Goal: Obtain resource: Download file/media

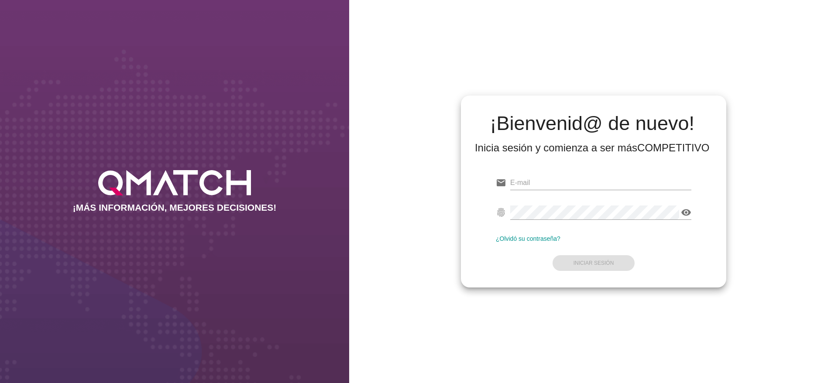
type input "francisca.tugas@cencosud.cl"
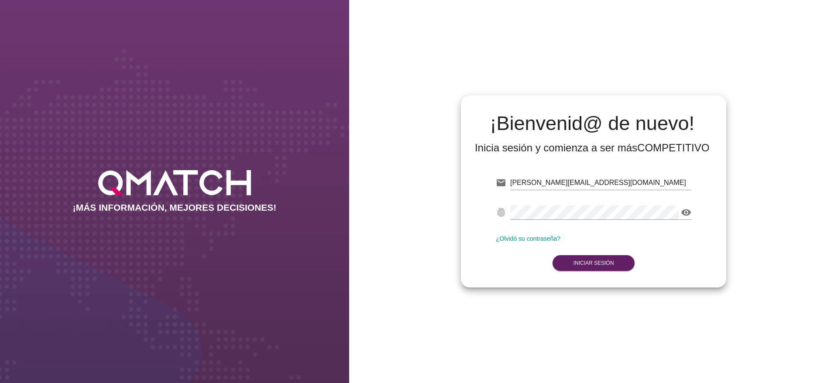
click at [620, 221] on div "visibility Contraseña no válida" at bounding box center [600, 216] width 181 height 23
click at [603, 257] on button "Iniciar Sesión" at bounding box center [593, 263] width 82 height 16
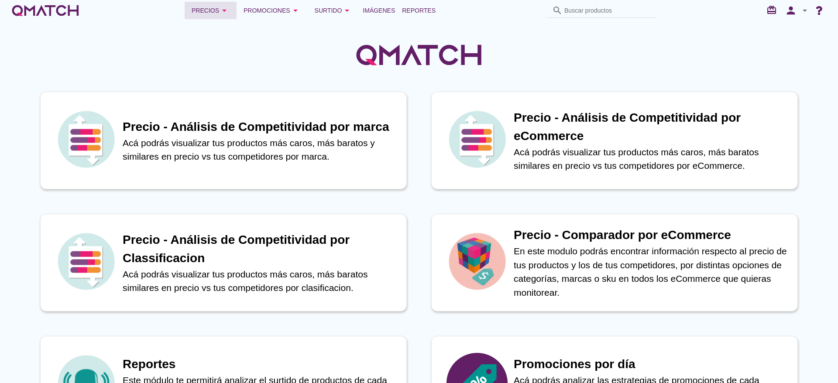
click at [220, 5] on icon "arrow_drop_down" at bounding box center [224, 10] width 10 height 10
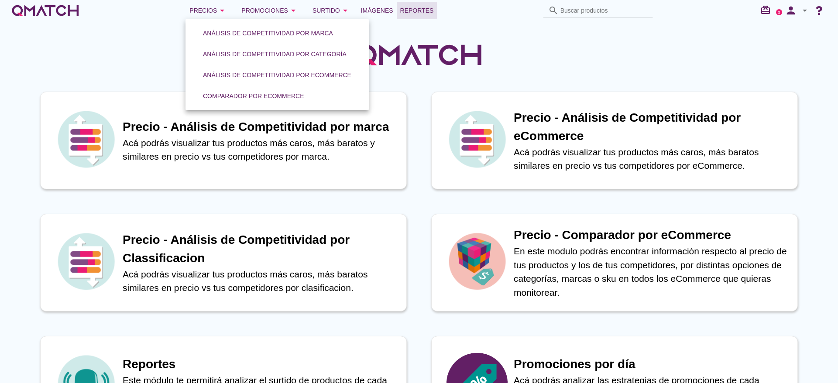
click at [413, 6] on span "Reportes" at bounding box center [417, 10] width 34 height 10
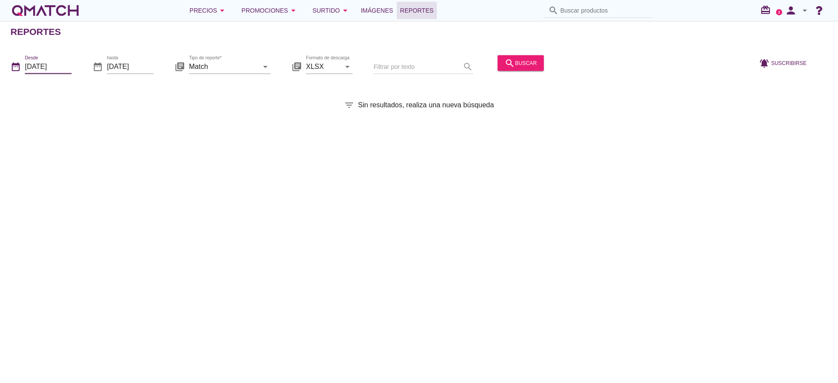
click at [30, 73] on input "[DATE]" at bounding box center [48, 66] width 47 height 14
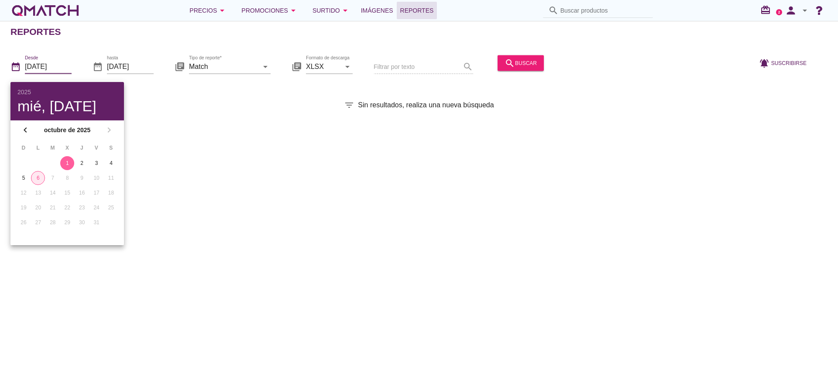
click at [40, 178] on div "6" at bounding box center [37, 178] width 13 height 8
type input "[DATE]"
click at [140, 66] on input "[DATE]" at bounding box center [130, 66] width 47 height 14
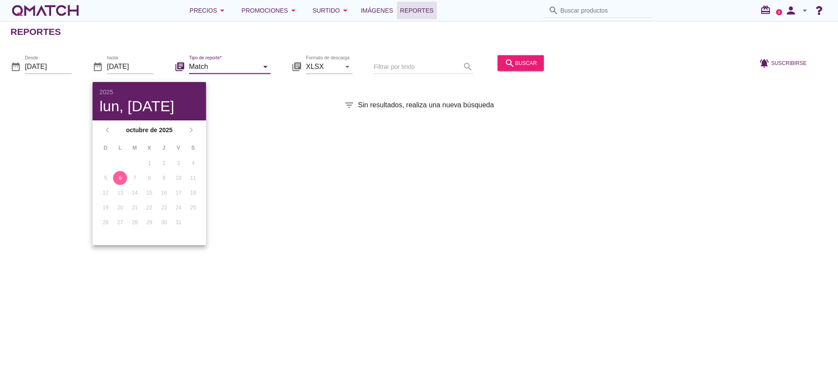
click at [209, 66] on input "Match" at bounding box center [223, 66] width 69 height 14
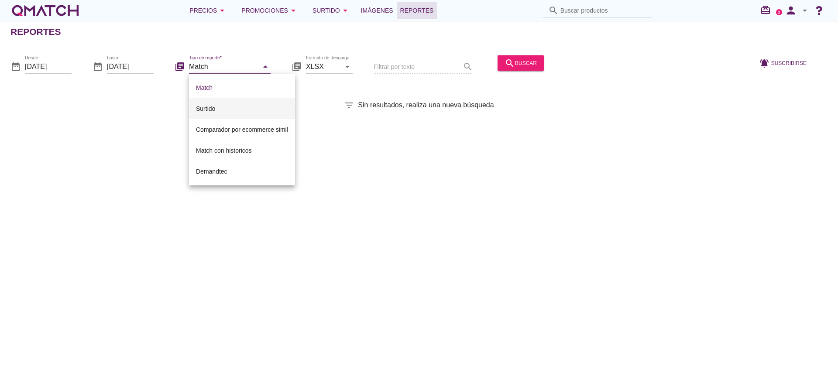
click at [217, 107] on div "Surtido" at bounding box center [242, 108] width 92 height 10
type input "Surtido"
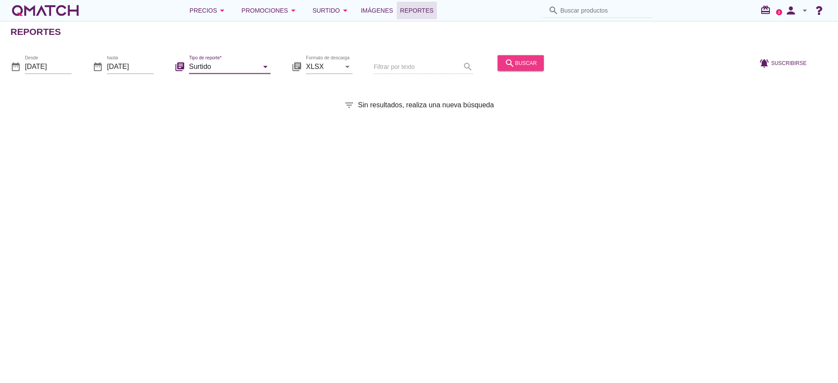
click at [507, 60] on icon "search" at bounding box center [509, 63] width 10 height 10
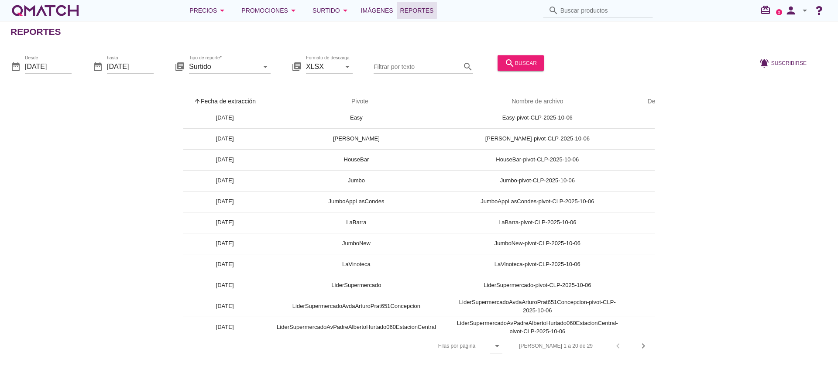
scroll to position [196, 0]
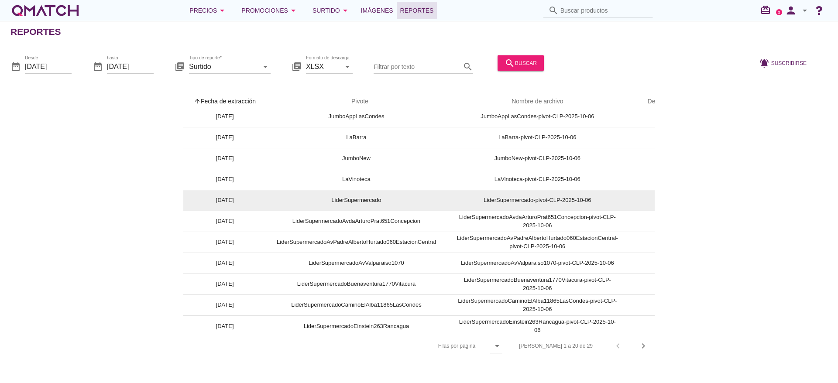
click at [640, 198] on td "cloud_download" at bounding box center [661, 200] width 66 height 21
click at [652, 200] on div "cloud_download" at bounding box center [661, 200] width 31 height 10
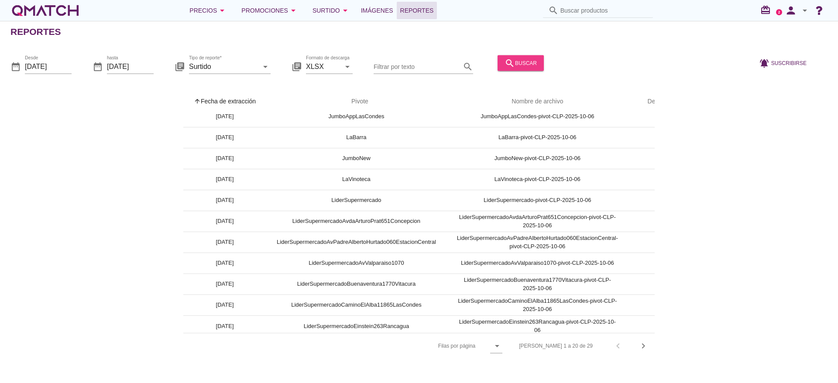
click at [517, 65] on div "search buscar" at bounding box center [520, 63] width 32 height 10
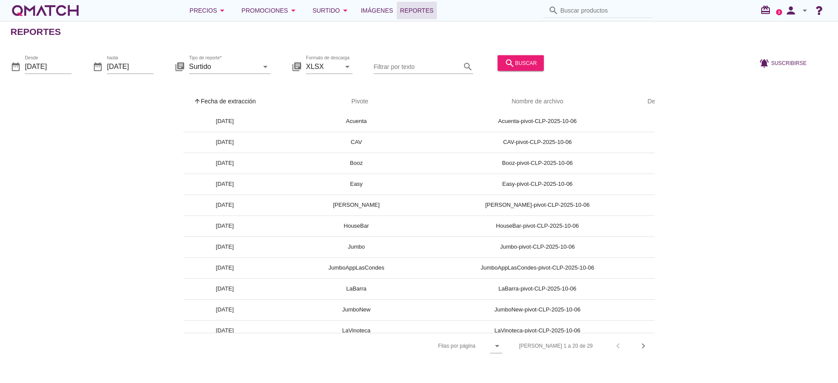
scroll to position [65, 0]
click at [418, 65] on input "Filtrar por texto" at bounding box center [416, 66] width 87 height 14
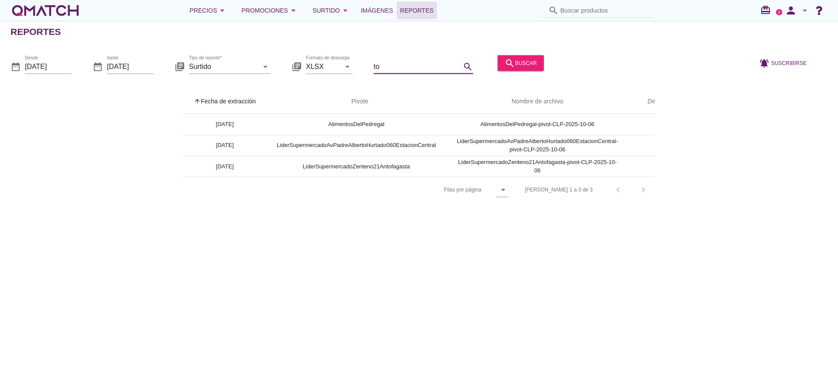
scroll to position [0, 0]
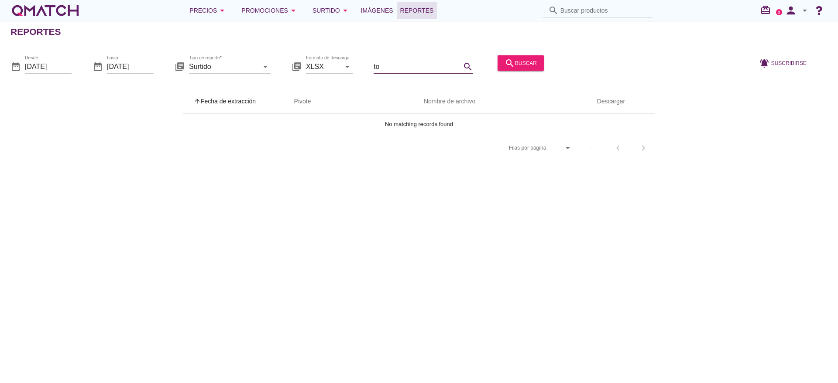
type input "t"
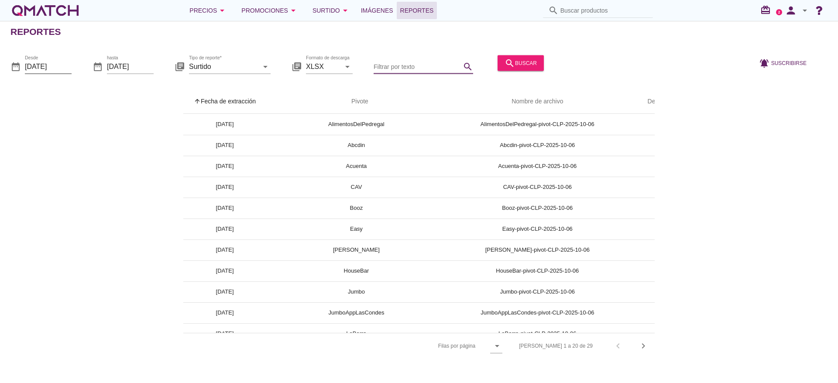
click at [64, 69] on input "2025-10-06" at bounding box center [48, 66] width 47 height 14
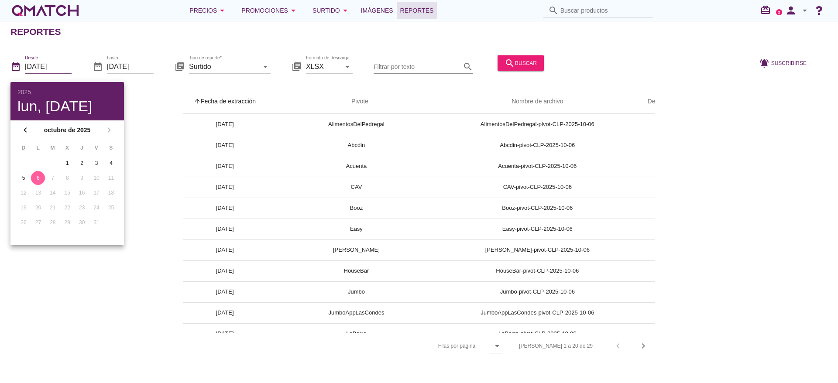
click at [411, 68] on input "Filtrar por texto" at bounding box center [416, 66] width 87 height 14
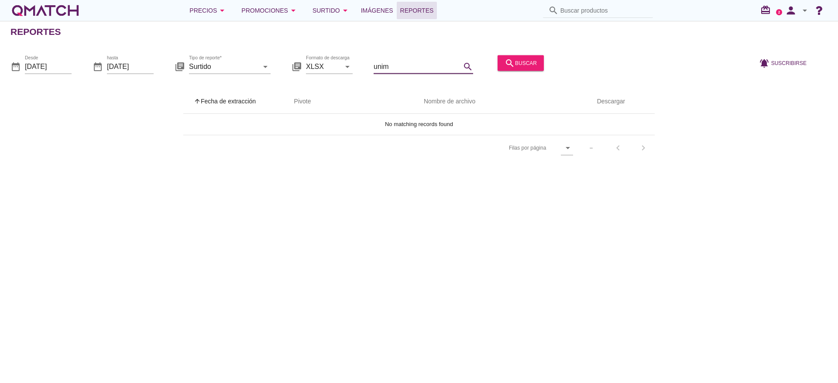
type input "uni"
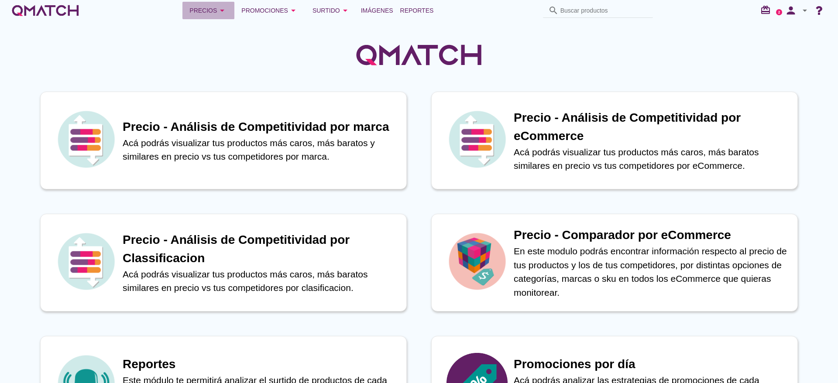
click at [200, 10] on div "Precios arrow_drop_down" at bounding box center [208, 10] width 38 height 10
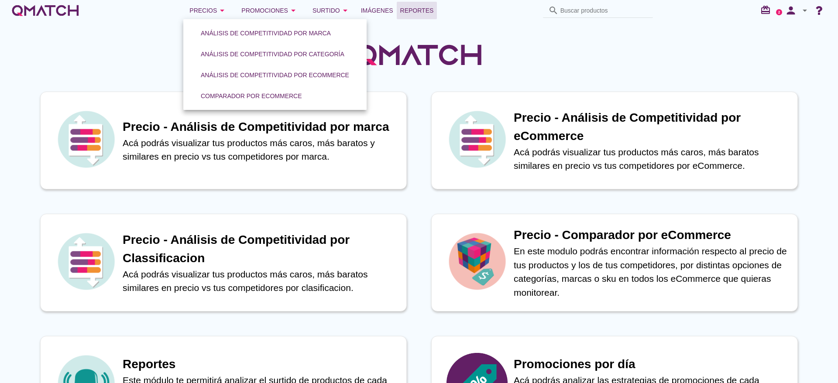
click at [412, 14] on span "Reportes" at bounding box center [417, 10] width 34 height 10
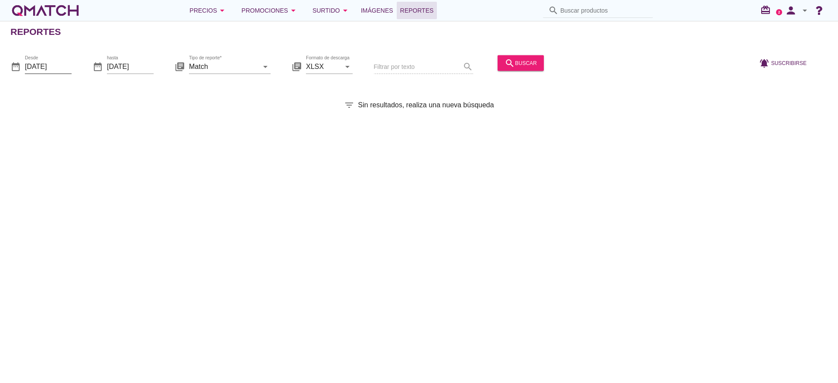
click at [59, 67] on input "[DATE]" at bounding box center [48, 66] width 47 height 14
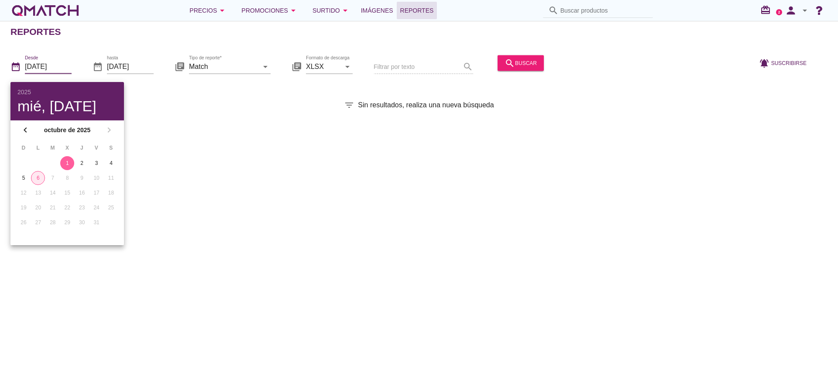
click at [39, 180] on div "6" at bounding box center [37, 178] width 13 height 8
type input "[DATE]"
click at [234, 69] on input "Match" at bounding box center [223, 66] width 69 height 14
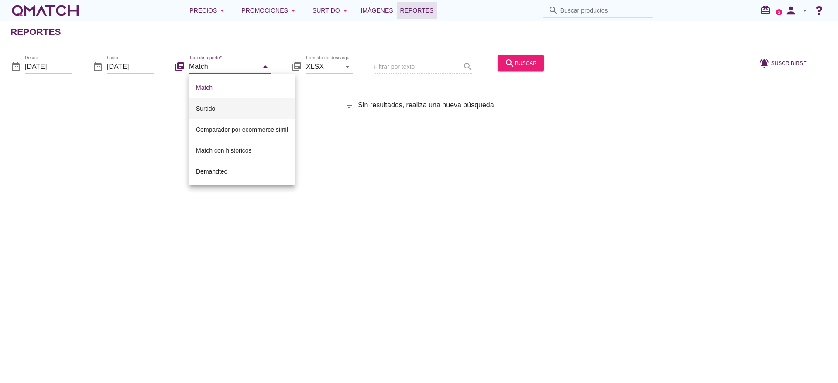
click at [217, 107] on div "Surtido" at bounding box center [242, 108] width 92 height 10
type input "Surtido"
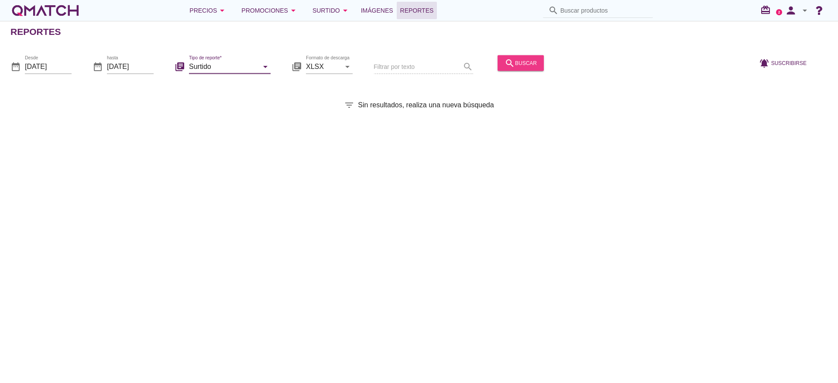
click at [528, 62] on div "search buscar" at bounding box center [520, 63] width 32 height 10
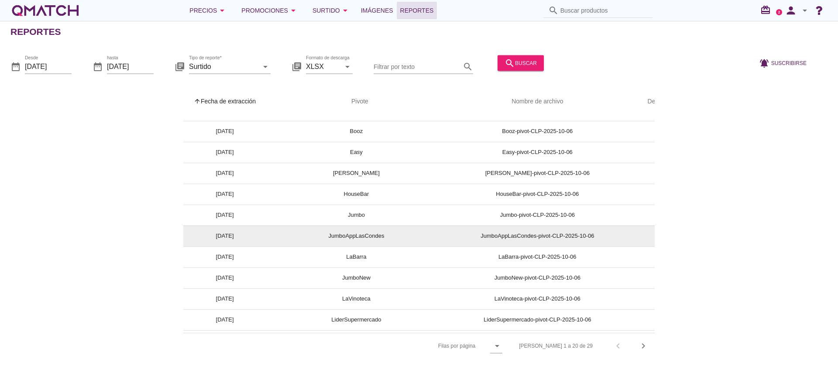
scroll to position [131, 0]
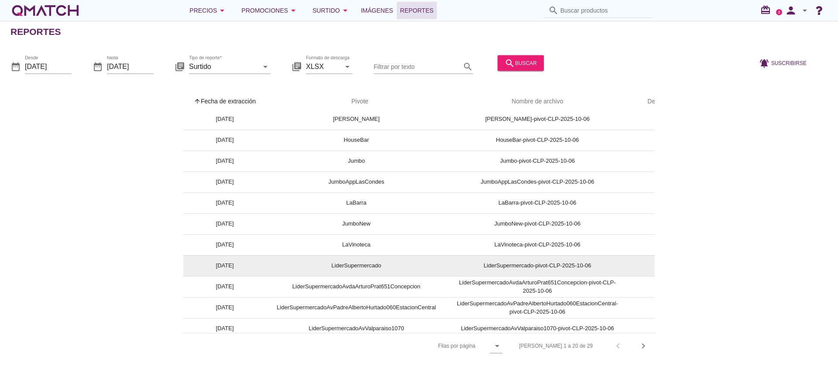
click at [519, 265] on td "LiderSupermercado-pivot-CLP-2025-10-06" at bounding box center [537, 265] width 182 height 21
click at [354, 270] on td "LiderSupermercado" at bounding box center [356, 265] width 180 height 21
click at [373, 267] on td "LiderSupermercado" at bounding box center [356, 265] width 180 height 21
click at [536, 267] on td "LiderSupermercado-pivot-CLP-2025-10-06" at bounding box center [537, 265] width 182 height 21
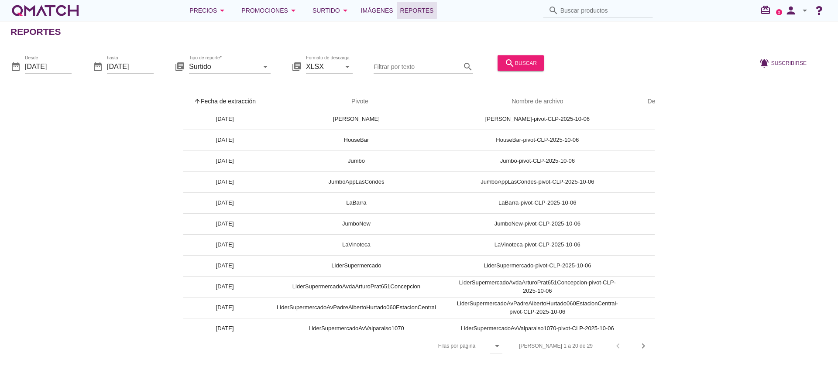
scroll to position [131, 40]
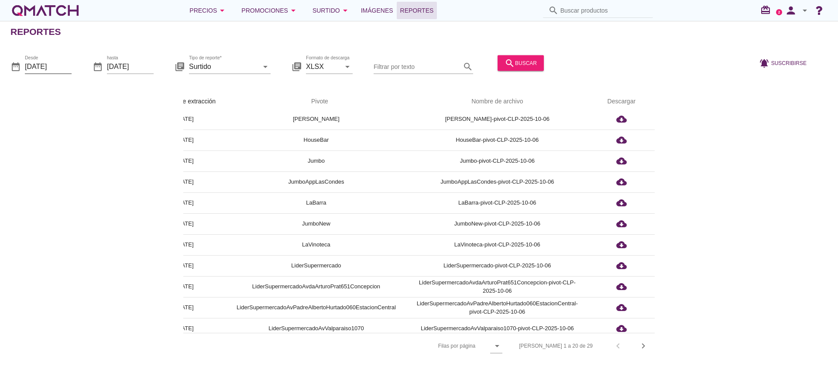
click at [68, 63] on input "2025-10-06" at bounding box center [48, 66] width 47 height 14
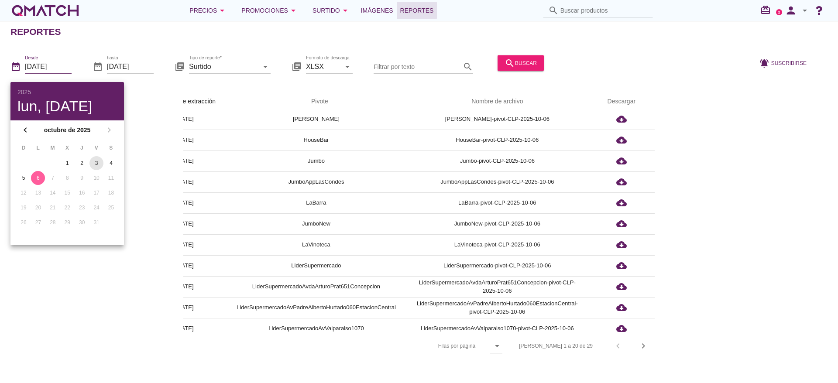
click at [97, 165] on div "3" at bounding box center [96, 163] width 14 height 8
type input "2025-10-03"
click at [144, 67] on input "[DATE]" at bounding box center [130, 66] width 47 height 14
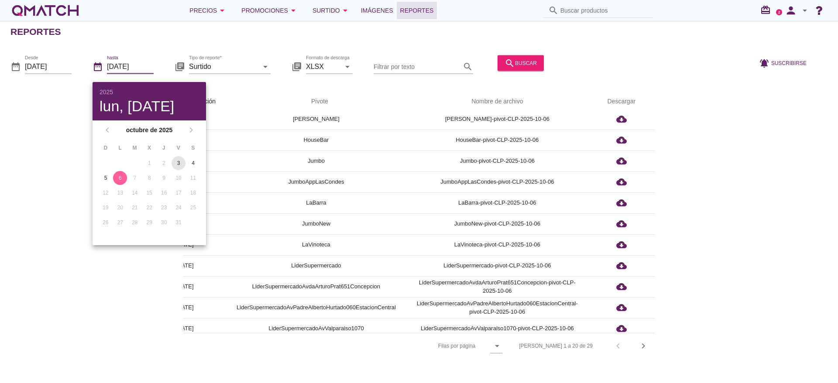
click at [178, 161] on div "3" at bounding box center [178, 163] width 14 height 8
type input "2025-10-03"
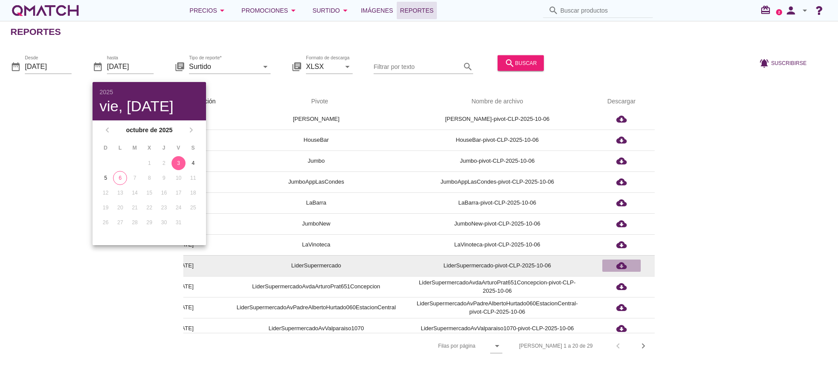
click at [627, 270] on div "cloud_download" at bounding box center [621, 265] width 31 height 10
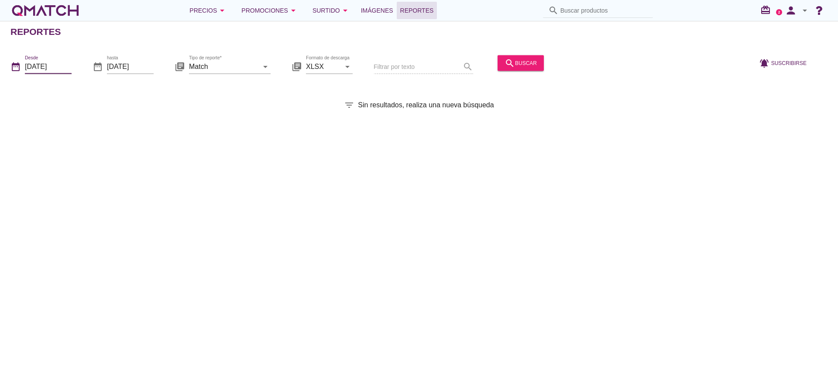
click at [59, 71] on input "[DATE]" at bounding box center [48, 66] width 47 height 14
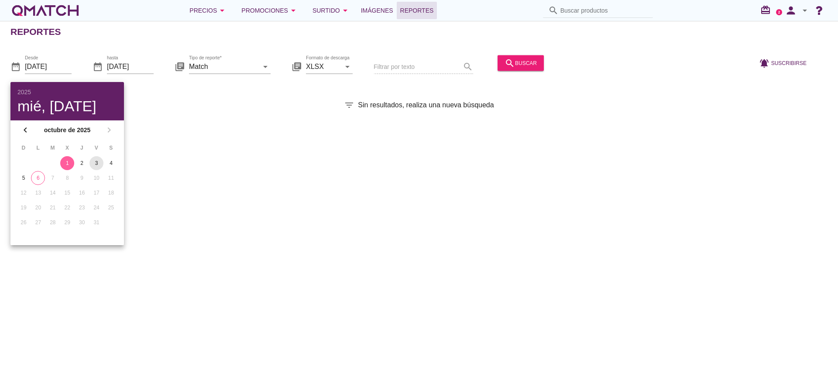
drag, startPoint x: 97, startPoint y: 160, endPoint x: 238, endPoint y: 159, distance: 140.5
click at [97, 159] on div "3" at bounding box center [96, 163] width 14 height 8
type input "[DATE]"
drag, startPoint x: 241, startPoint y: 154, endPoint x: 192, endPoint y: 101, distance: 72.9
click at [240, 154] on div "Reportes date_range Desde 2025-10-03 date_range hasta 2025-10-06 library_books …" at bounding box center [419, 202] width 838 height 362
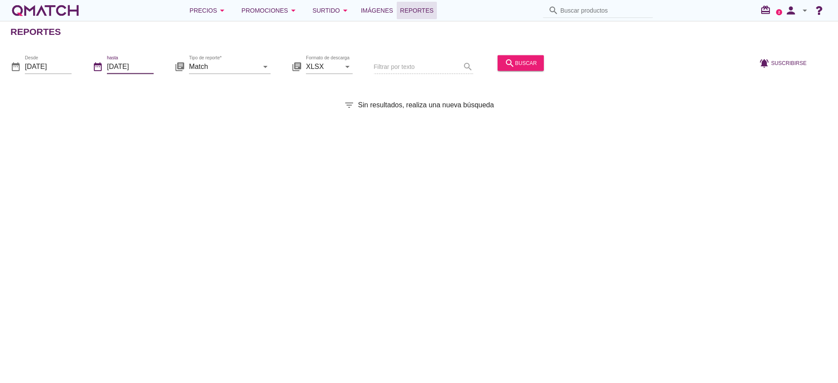
click at [134, 68] on input "[DATE]" at bounding box center [130, 66] width 47 height 14
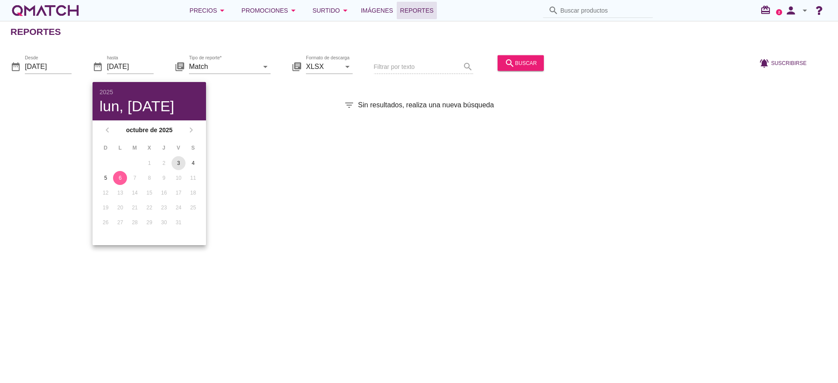
click at [177, 161] on div "3" at bounding box center [178, 163] width 14 height 8
type input "[DATE]"
click at [299, 180] on div "Reportes date_range Desde 2025-10-03 date_range hasta 2025-10-03 library_books …" at bounding box center [419, 202] width 838 height 362
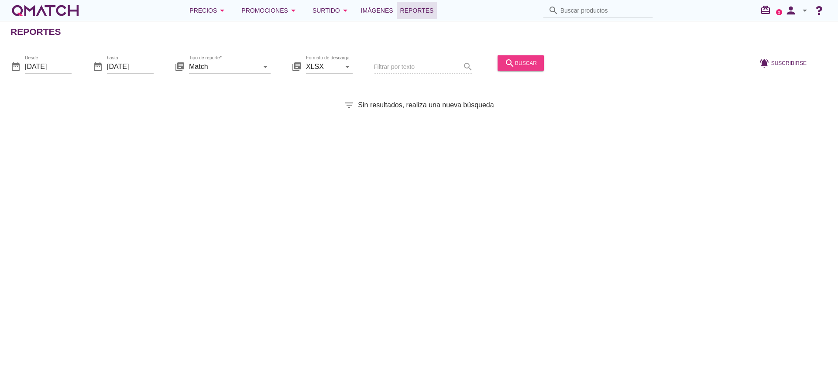
click at [508, 65] on icon "search" at bounding box center [509, 63] width 10 height 10
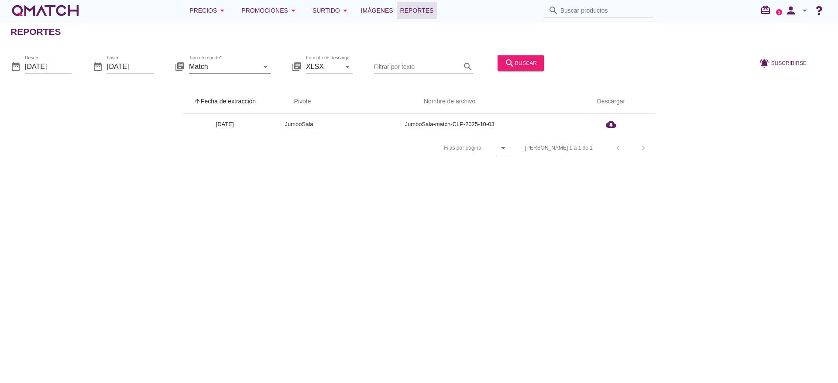
drag, startPoint x: 267, startPoint y: 68, endPoint x: 263, endPoint y: 68, distance: 4.8
click at [265, 68] on icon "arrow_drop_down" at bounding box center [265, 66] width 10 height 10
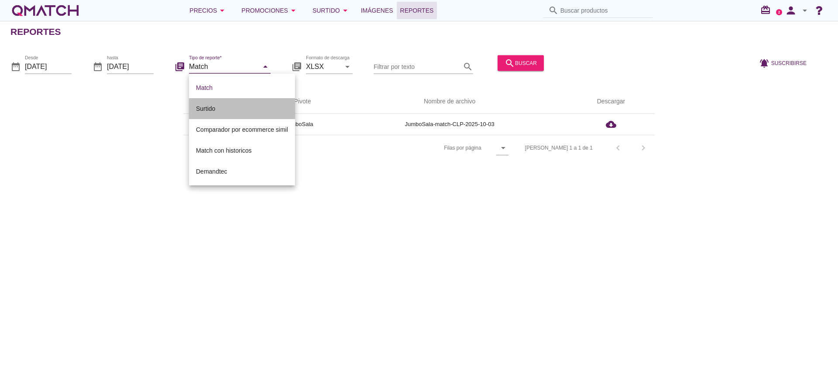
click at [204, 110] on div "Surtido" at bounding box center [242, 108] width 92 height 10
type input "Surtido"
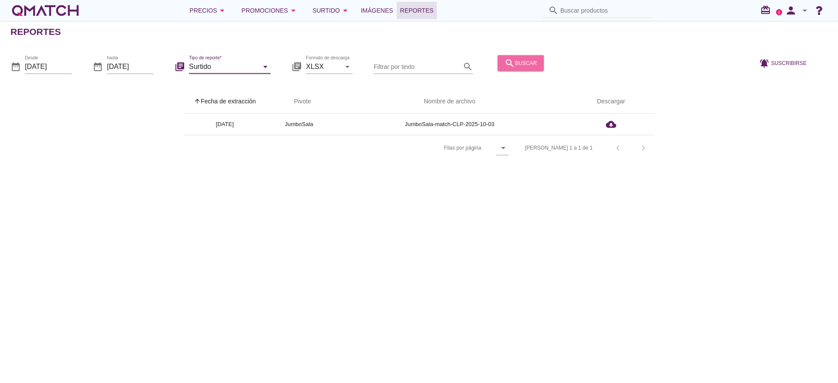
click at [533, 67] on div "search buscar" at bounding box center [520, 63] width 32 height 10
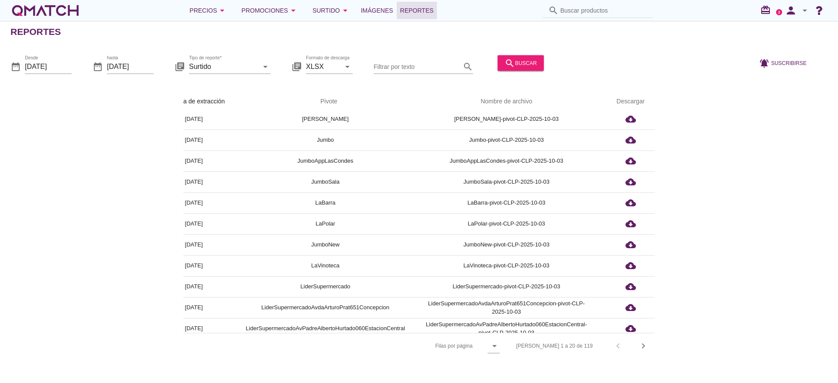
scroll to position [131, 40]
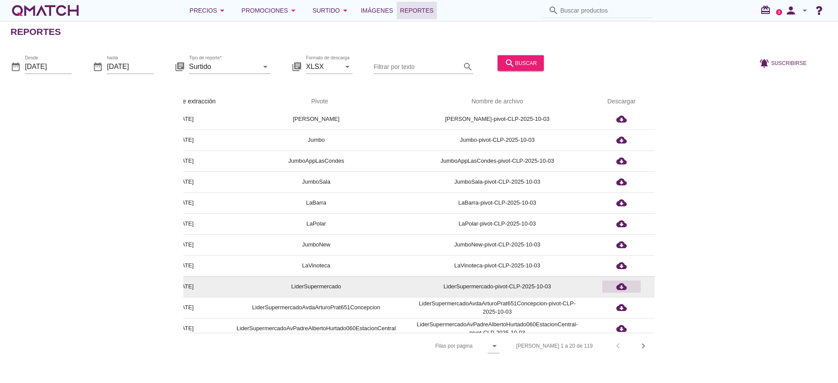
click at [620, 288] on icon "cloud_download" at bounding box center [621, 286] width 10 height 10
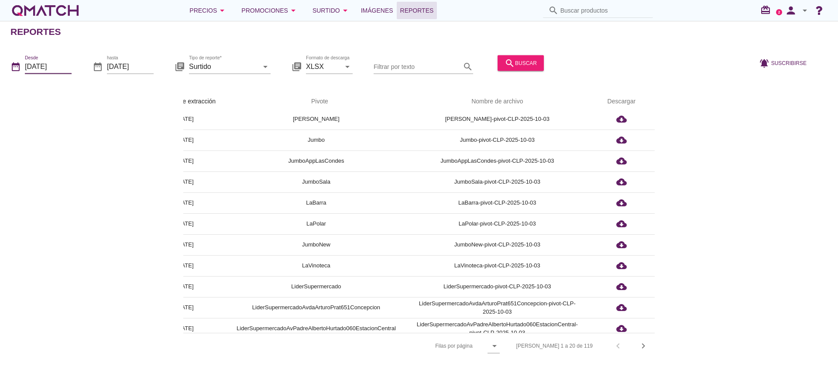
click at [67, 64] on input "[DATE]" at bounding box center [48, 66] width 47 height 14
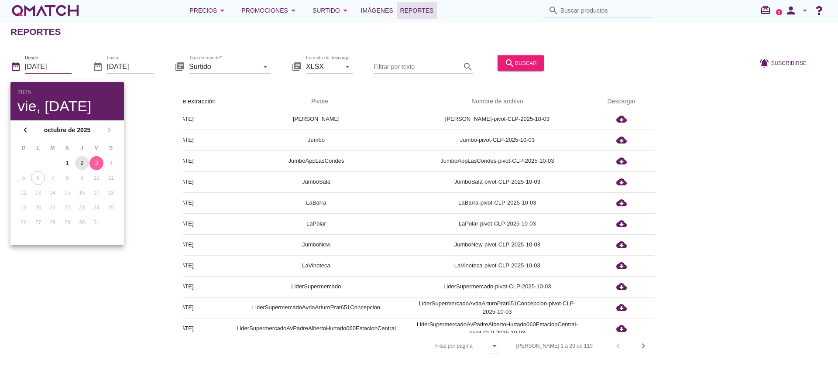
click at [81, 164] on div "2" at bounding box center [82, 163] width 14 height 8
type input "[DATE]"
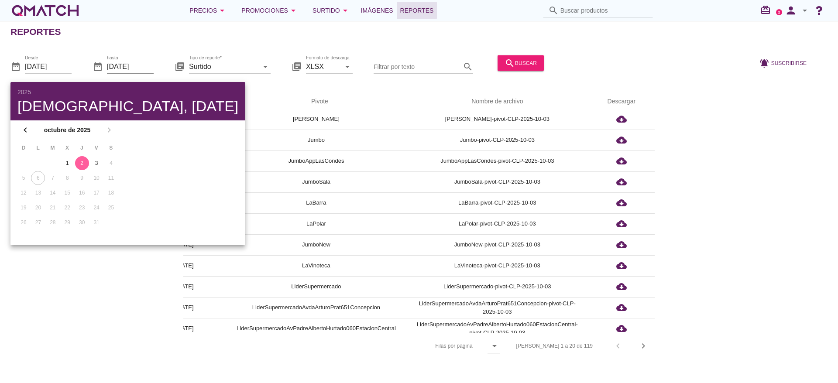
click at [117, 62] on input "[DATE]" at bounding box center [130, 66] width 47 height 14
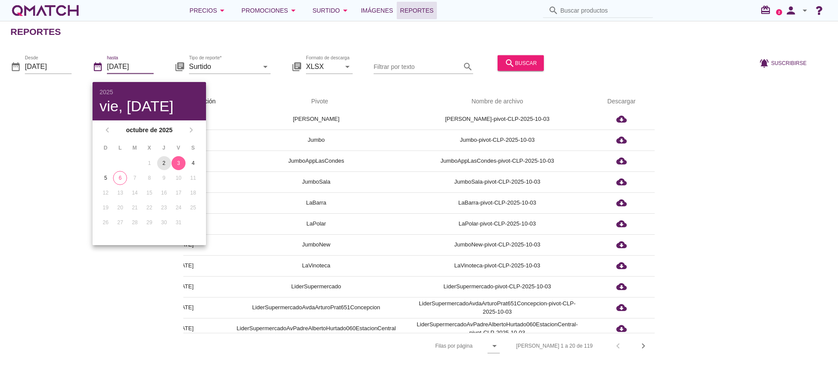
click at [161, 165] on div "2" at bounding box center [164, 163] width 14 height 8
type input "[DATE]"
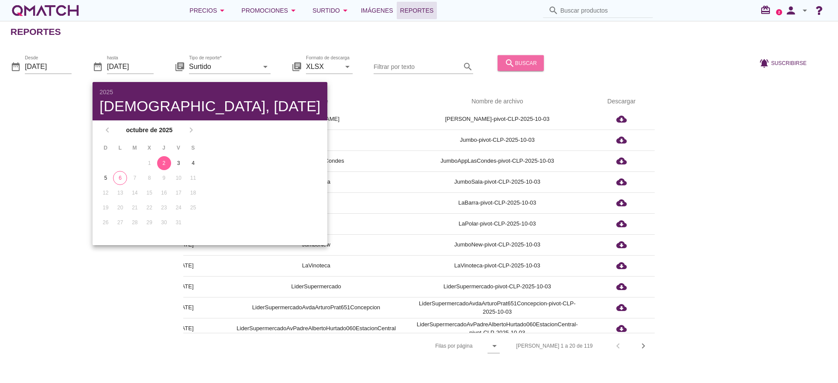
click at [524, 62] on div "search buscar" at bounding box center [520, 63] width 32 height 10
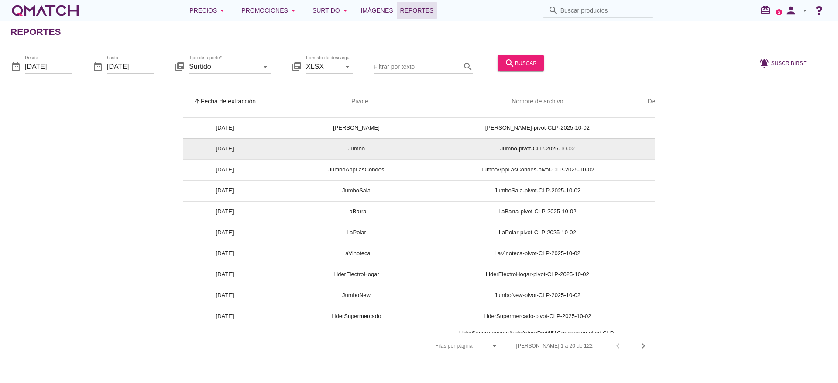
scroll to position [210, 0]
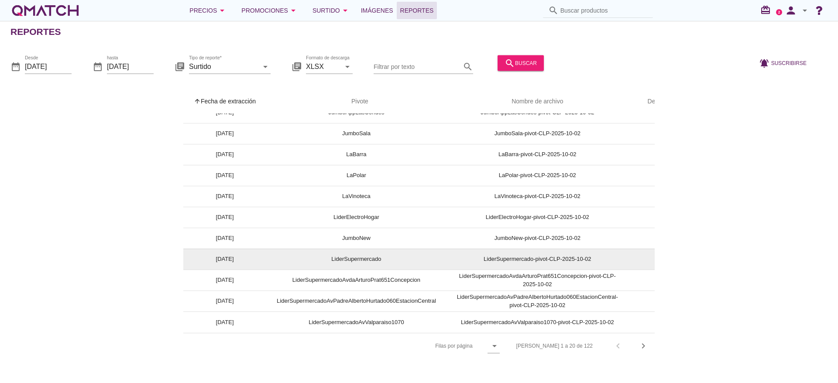
click at [621, 249] on td "LiderSupermercado-pivot-CLP-2025-10-02" at bounding box center [537, 259] width 182 height 21
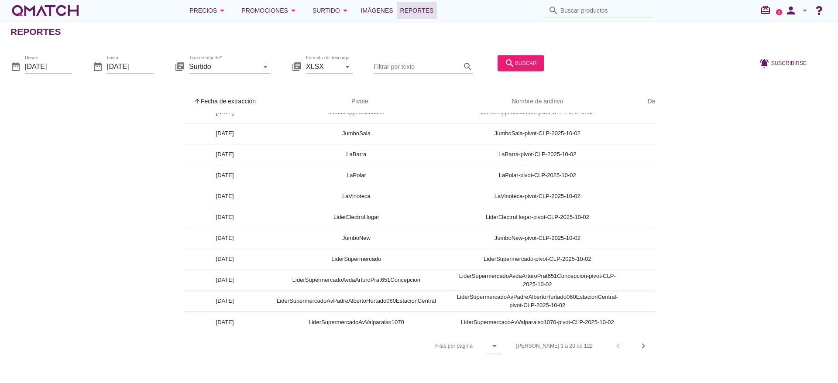
scroll to position [210, 40]
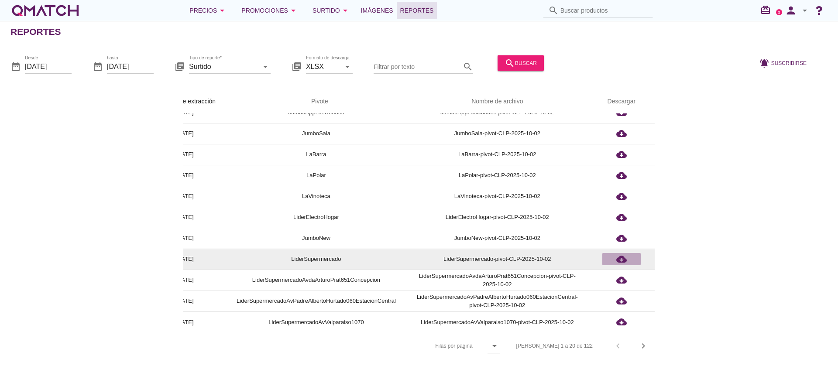
click at [623, 254] on icon "cloud_download" at bounding box center [621, 259] width 10 height 10
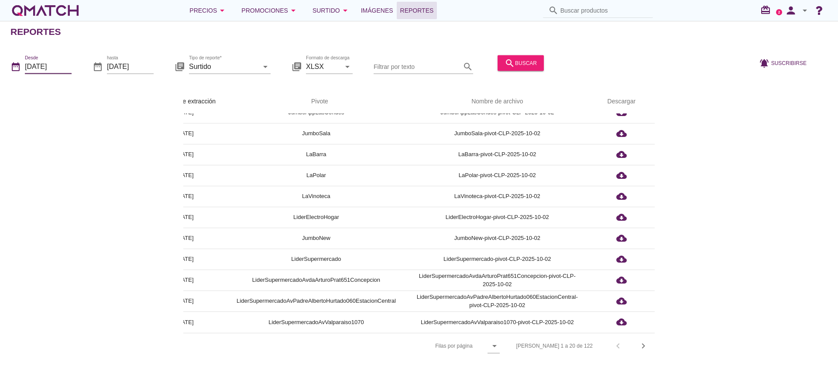
click at [66, 66] on input "[DATE]" at bounding box center [48, 66] width 47 height 14
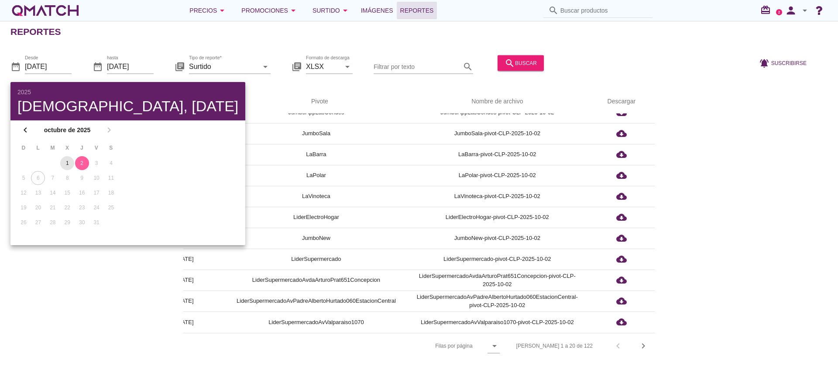
drag, startPoint x: 66, startPoint y: 166, endPoint x: 86, endPoint y: 146, distance: 27.8
click at [68, 166] on div "1" at bounding box center [67, 163] width 14 height 8
type input "[DATE]"
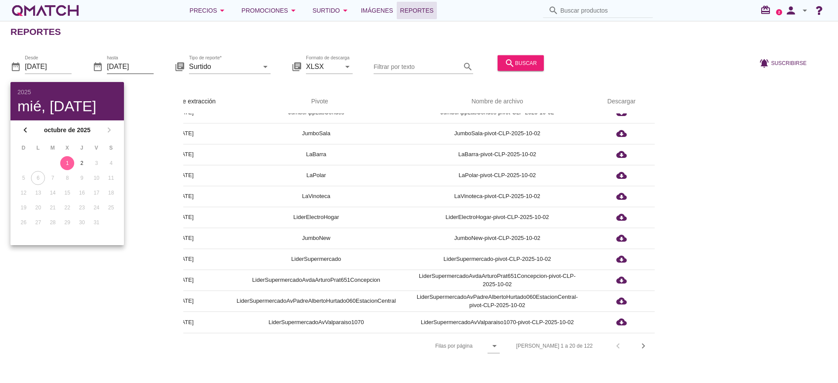
click at [147, 60] on input "[DATE]" at bounding box center [130, 66] width 47 height 14
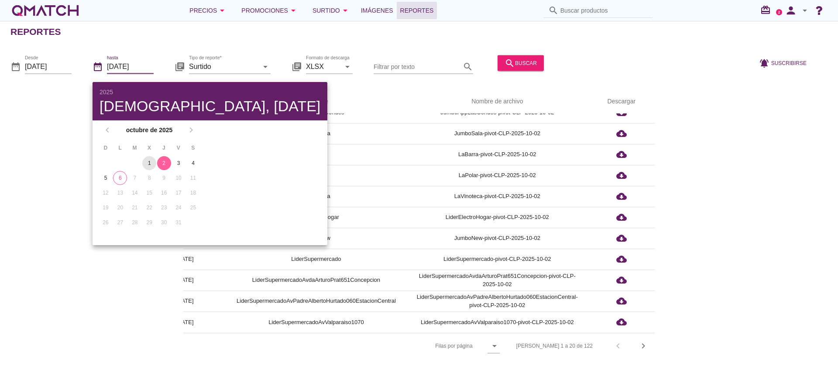
click at [151, 161] on div "1" at bounding box center [149, 163] width 14 height 8
type input "[DATE]"
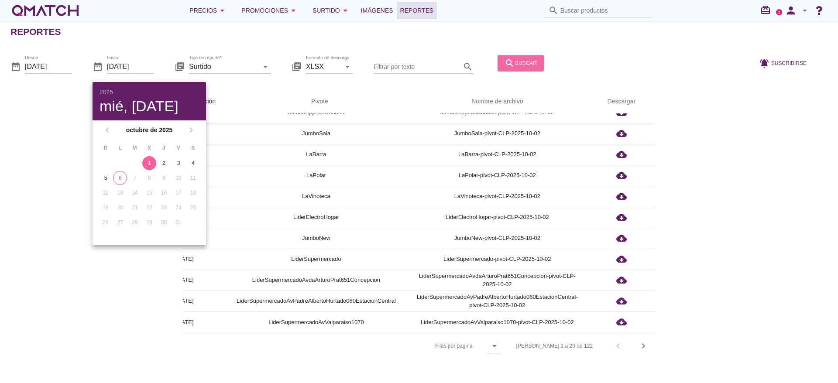
click at [514, 65] on div "search buscar" at bounding box center [520, 63] width 32 height 10
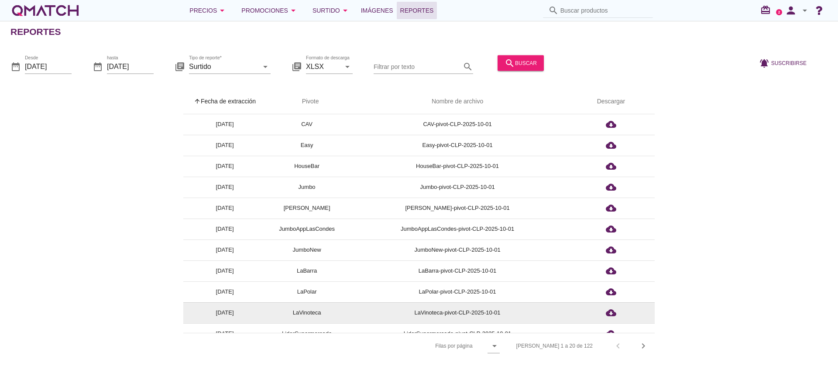
scroll to position [131, 0]
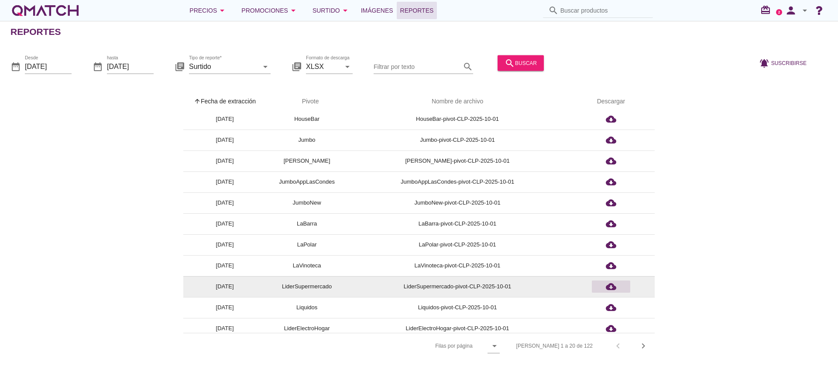
click at [614, 286] on icon "cloud_download" at bounding box center [611, 286] width 10 height 10
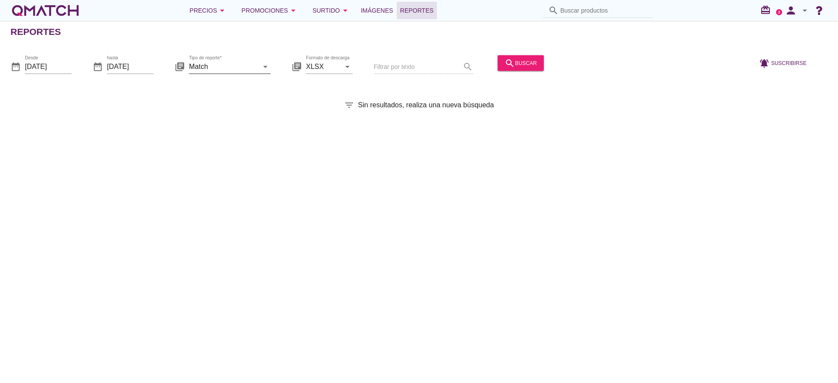
click at [264, 65] on icon "arrow_drop_down" at bounding box center [265, 66] width 10 height 10
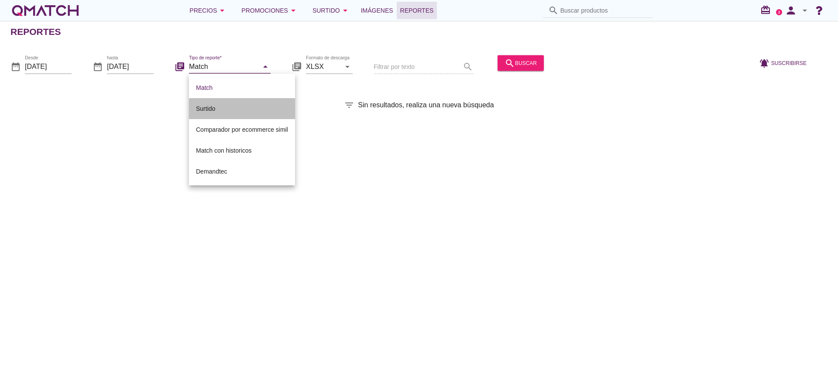
click at [225, 107] on div "Surtido" at bounding box center [242, 108] width 92 height 10
type input "Surtido"
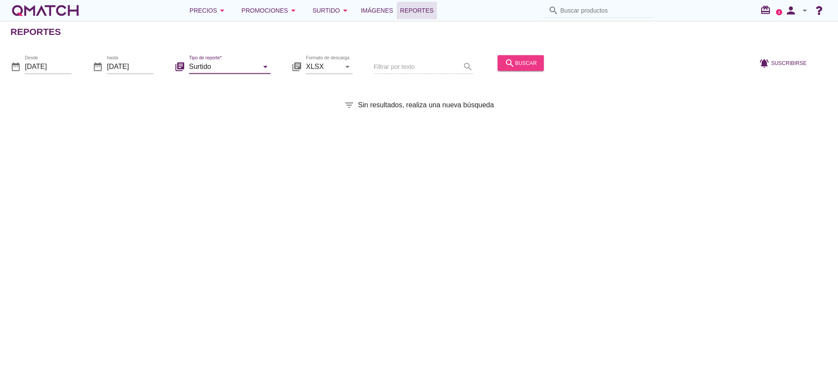
click at [512, 67] on icon "search" at bounding box center [509, 63] width 10 height 10
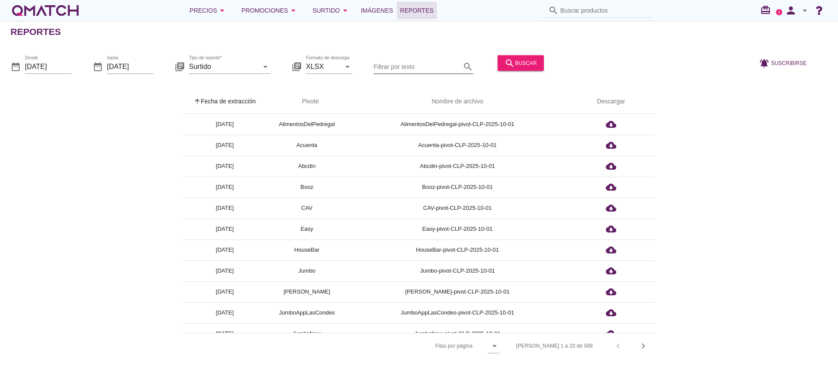
click at [406, 68] on input "Filtrar por texto" at bounding box center [416, 66] width 87 height 14
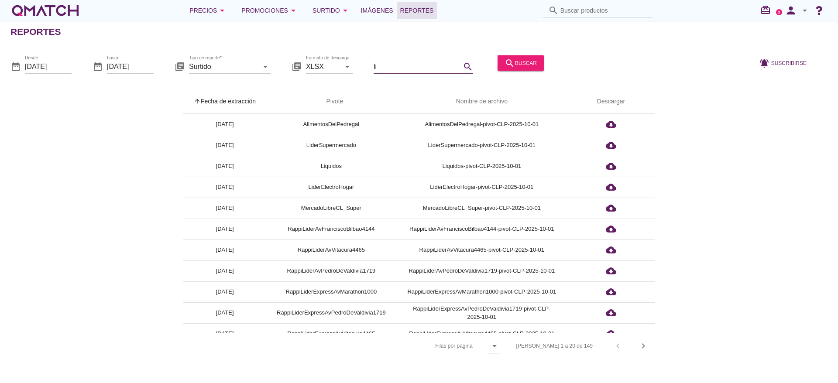
type input "l"
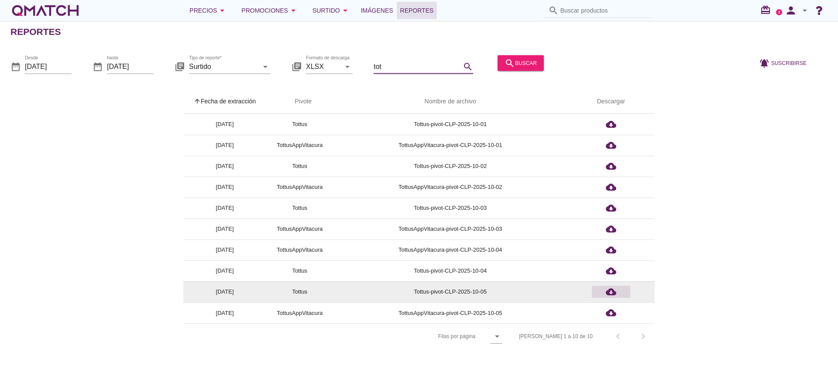
click at [606, 294] on icon "cloud_download" at bounding box center [611, 292] width 10 height 10
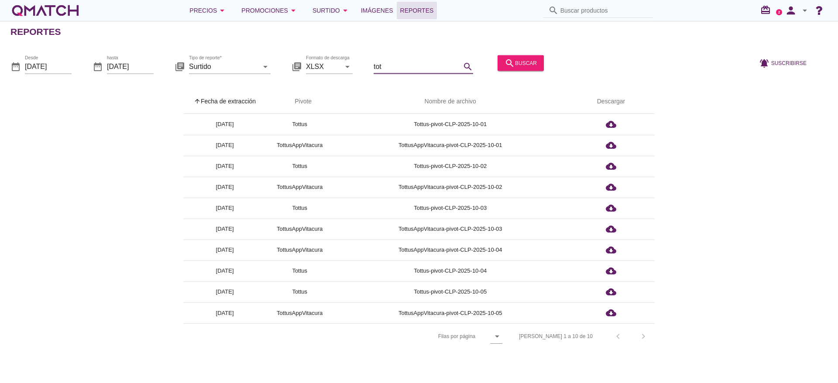
drag, startPoint x: 410, startPoint y: 63, endPoint x: 286, endPoint y: 61, distance: 124.4
click at [286, 61] on div "date_range Desde [DATE] date_range hasta [DATE] library_books Tipo de reporte* …" at bounding box center [419, 63] width 838 height 37
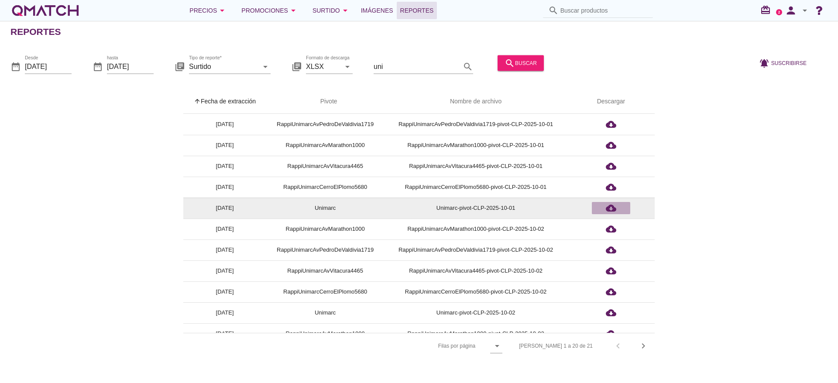
click at [597, 206] on div "cloud_download" at bounding box center [610, 208] width 31 height 10
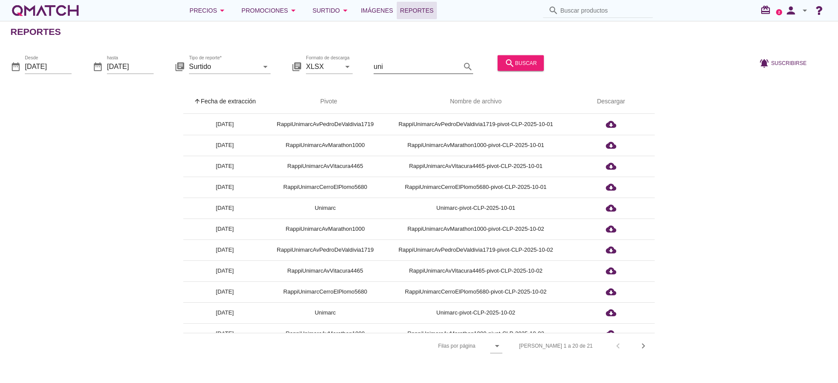
click at [411, 68] on input "uni" at bounding box center [416, 66] width 87 height 14
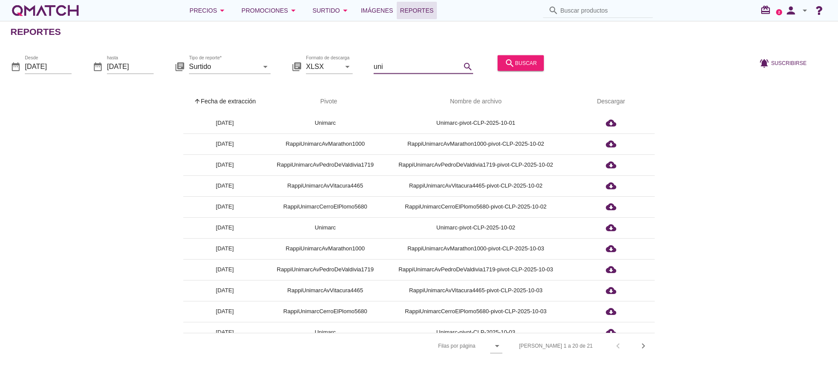
scroll to position [200, 0]
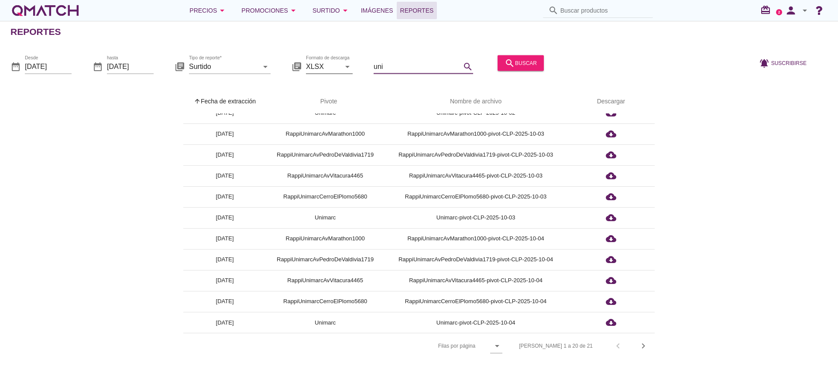
drag, startPoint x: 428, startPoint y: 67, endPoint x: 348, endPoint y: 65, distance: 79.9
click at [348, 65] on div "date_range Desde [DATE] date_range hasta [DATE] library_books Tipo de reporte* …" at bounding box center [419, 63] width 838 height 37
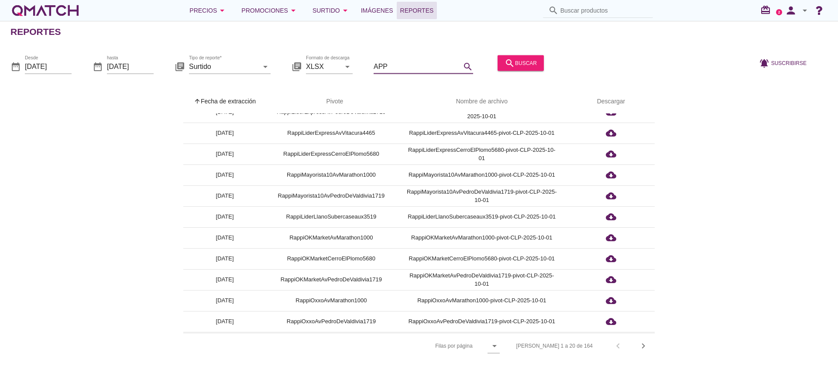
scroll to position [0, 0]
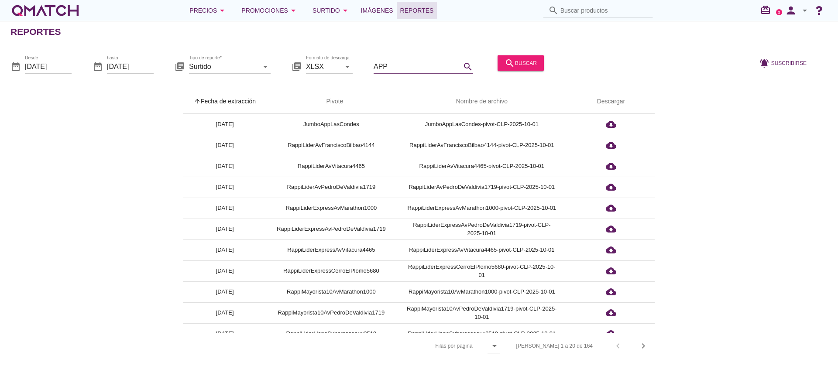
drag, startPoint x: 410, startPoint y: 63, endPoint x: 304, endPoint y: 70, distance: 106.2
click at [304, 70] on div "date_range Desde [DATE] date_range hasta [DATE] library_books Tipo de reporte* …" at bounding box center [419, 63] width 838 height 37
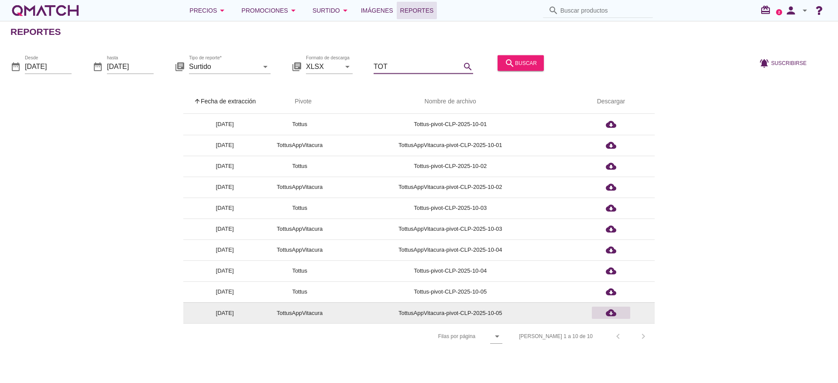
type input "TOT"
click at [613, 313] on icon "cloud_download" at bounding box center [611, 313] width 10 height 10
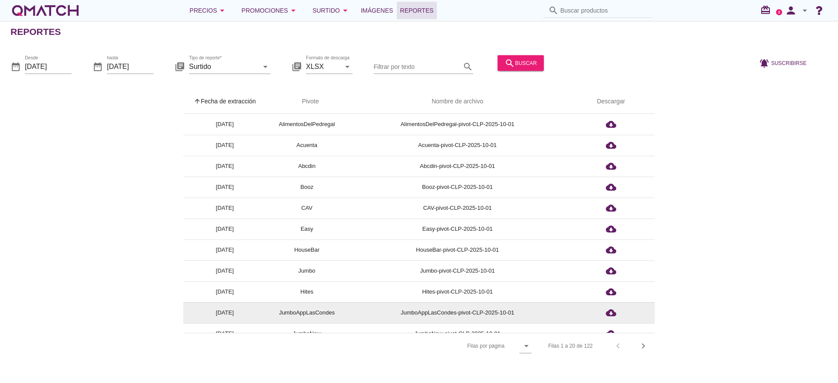
scroll to position [131, 0]
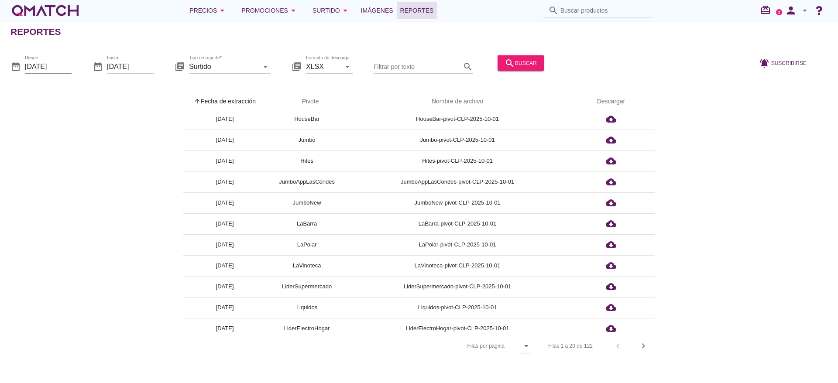
click at [54, 70] on input "[DATE]" at bounding box center [48, 66] width 47 height 14
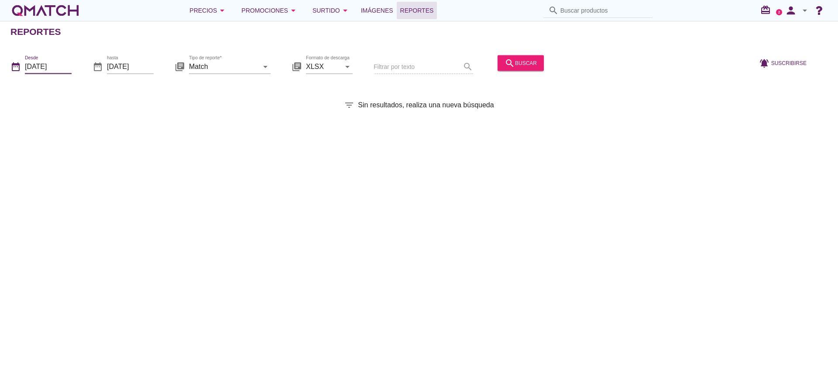
click at [66, 68] on input "[DATE]" at bounding box center [48, 66] width 47 height 14
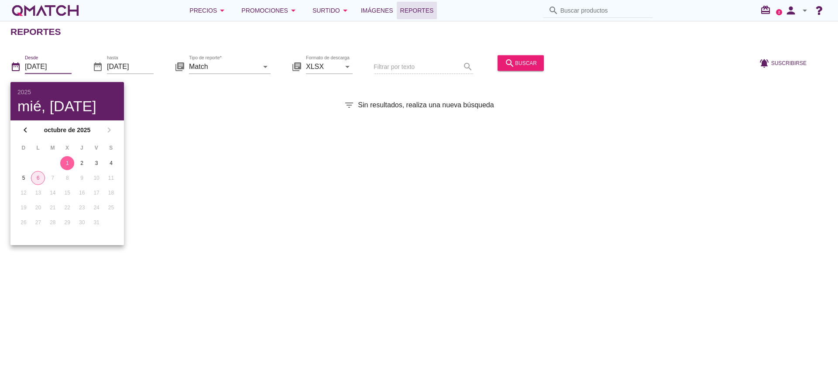
click at [41, 180] on div "6" at bounding box center [37, 178] width 13 height 8
type input "[DATE]"
click at [279, 179] on div "Reportes date_range Desde [DATE] date_range hasta [DATE] library_books Tipo de …" at bounding box center [419, 202] width 838 height 362
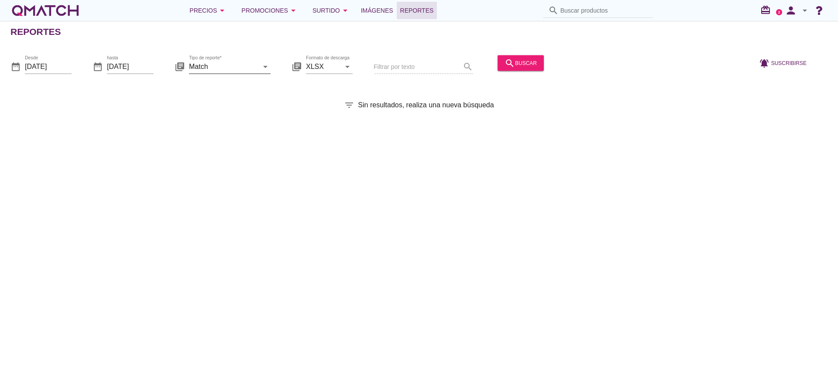
click at [265, 69] on icon "arrow_drop_down" at bounding box center [265, 66] width 10 height 10
click at [213, 109] on div "Surtido" at bounding box center [242, 108] width 92 height 10
type input "Surtido"
click at [519, 63] on div "search buscar" at bounding box center [520, 63] width 32 height 10
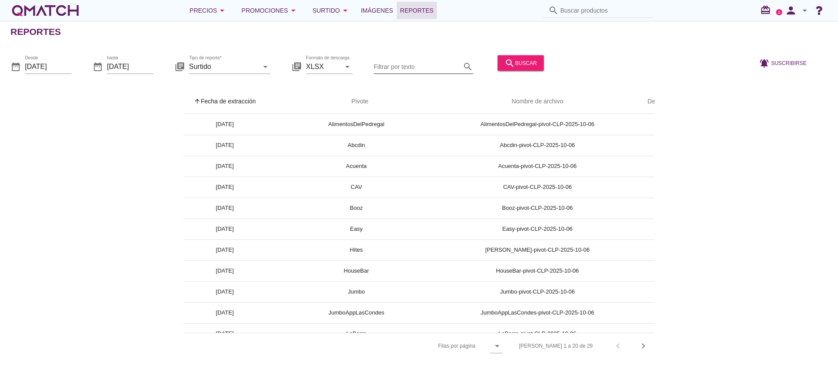
click at [403, 62] on input "Filtrar por texto" at bounding box center [416, 66] width 87 height 14
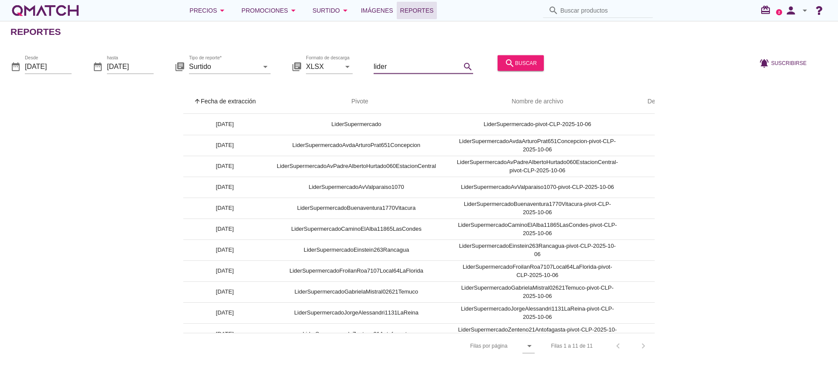
type input "lider"
drag, startPoint x: 551, startPoint y: 334, endPoint x: 657, endPoint y: 342, distance: 106.3
click at [663, 342] on div "arrow_upward Fecha de extracción arrow_upward Pivote Nombre de archivo Descarga…" at bounding box center [418, 223] width 817 height 269
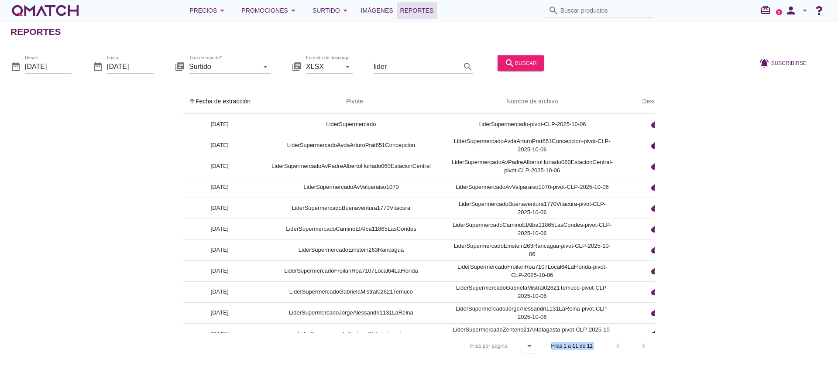
scroll to position [0, 40]
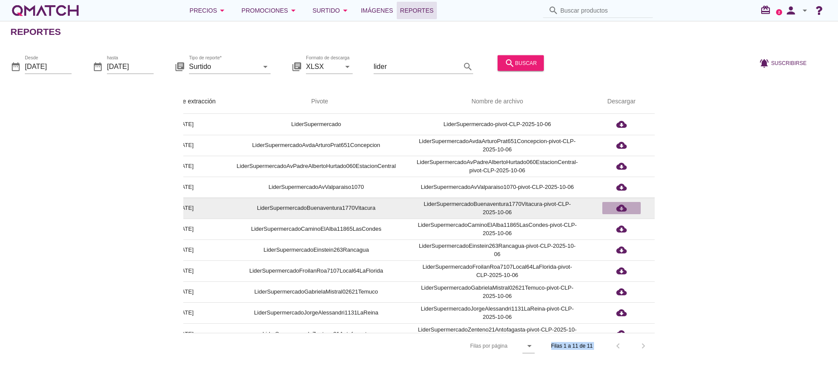
click at [629, 208] on div "cloud_download" at bounding box center [621, 208] width 31 height 10
